Goal: Find specific page/section: Find specific page/section

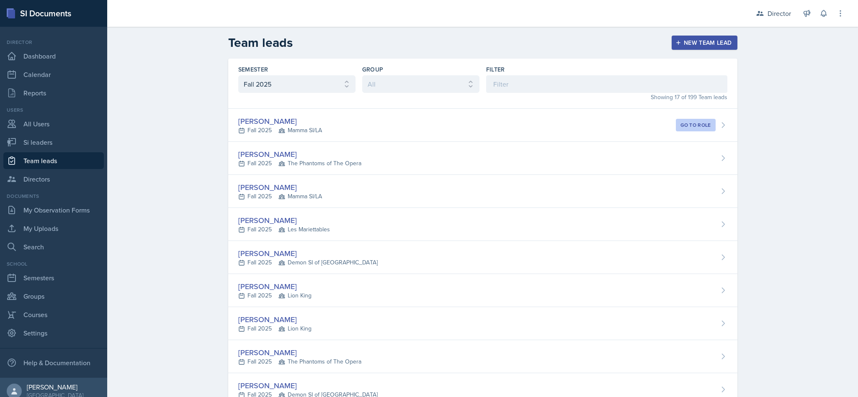
select select "2bed604d-1099-4043-b1bc-2365e8740244"
click at [780, 18] on div "Director" at bounding box center [779, 13] width 23 height 10
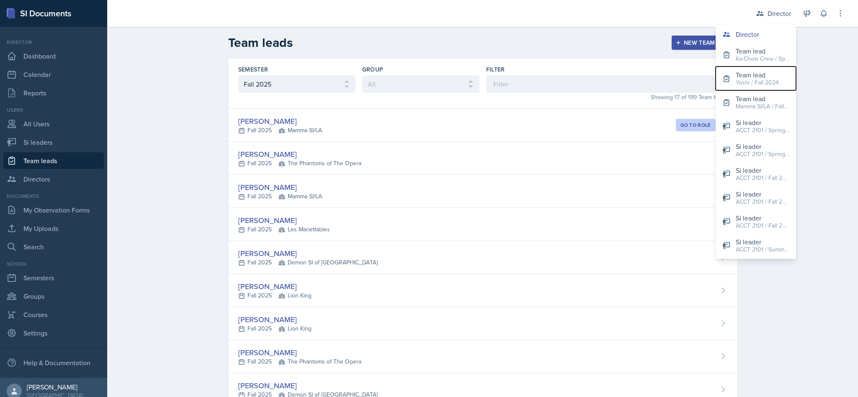
click at [771, 85] on div "Yoshi / Fall 2024" at bounding box center [757, 82] width 43 height 9
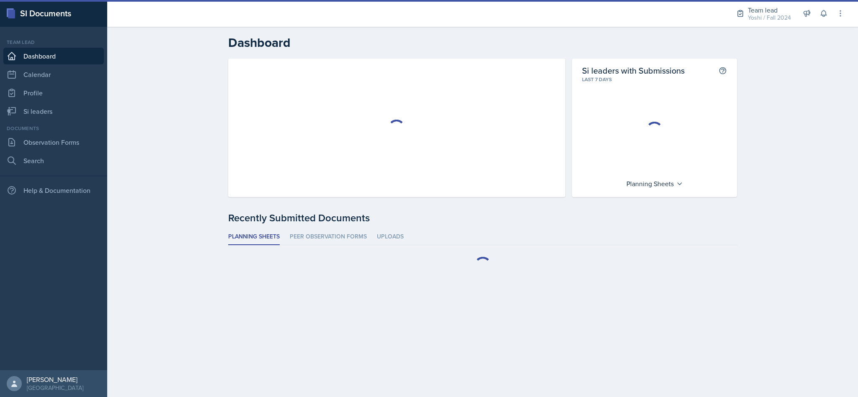
click at [768, 13] on div "Team lead" at bounding box center [769, 10] width 43 height 10
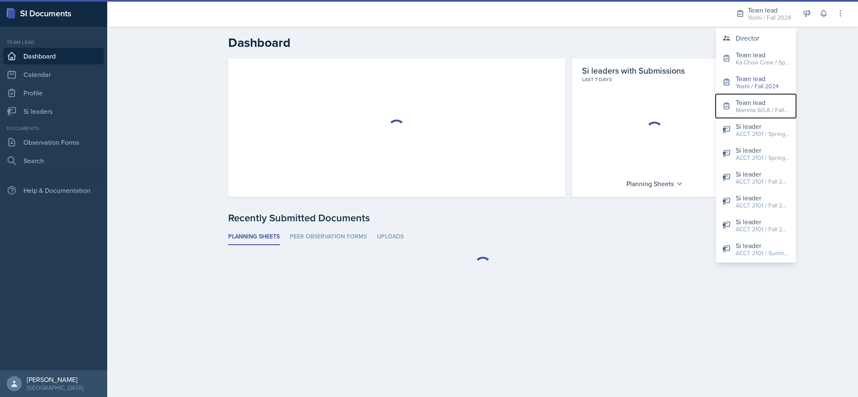
click at [763, 112] on div "Mamma SI/LA / Fall 2025" at bounding box center [763, 110] width 54 height 9
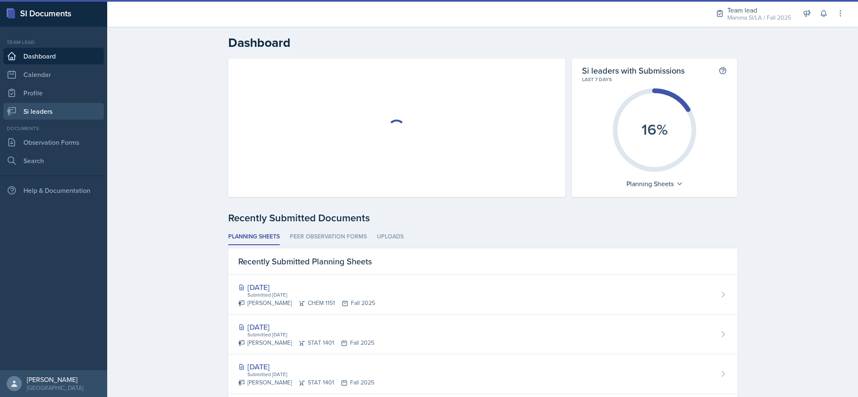
click at [52, 116] on link "Si leaders" at bounding box center [53, 111] width 101 height 17
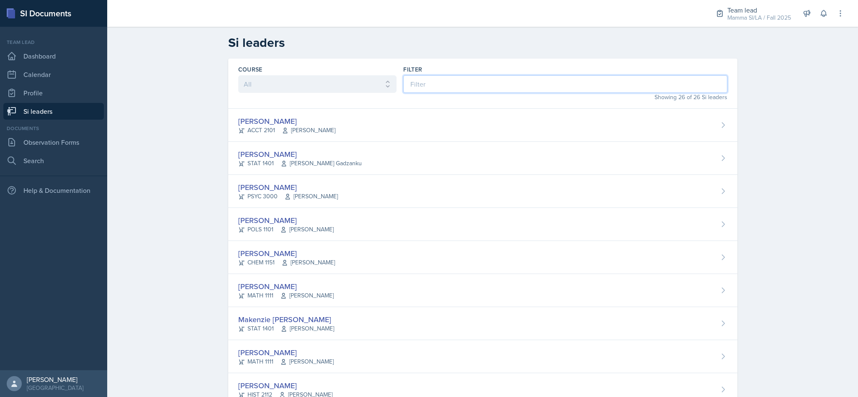
click at [417, 77] on input at bounding box center [565, 84] width 324 height 18
click at [32, 135] on link "Observation Forms" at bounding box center [53, 142] width 101 height 17
